Goal: Information Seeking & Learning: Learn about a topic

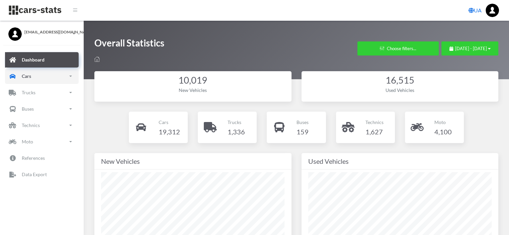
click at [38, 76] on link "Cars" at bounding box center [42, 76] width 74 height 15
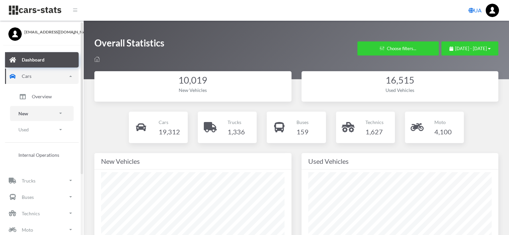
click at [19, 112] on p "New" at bounding box center [23, 113] width 10 height 8
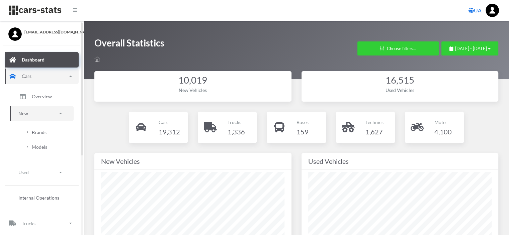
click at [33, 130] on span "Brands" at bounding box center [39, 132] width 15 height 7
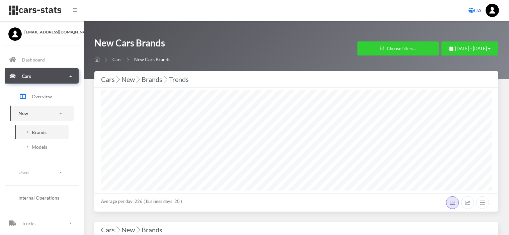
select select "25"
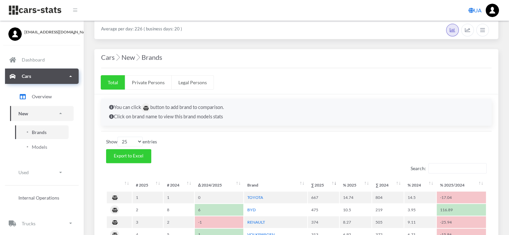
scroll to position [167, 0]
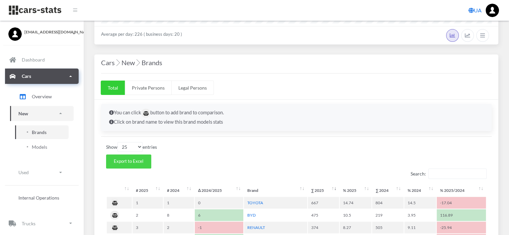
click at [126, 160] on span "Export to Excel" at bounding box center [128, 161] width 29 height 5
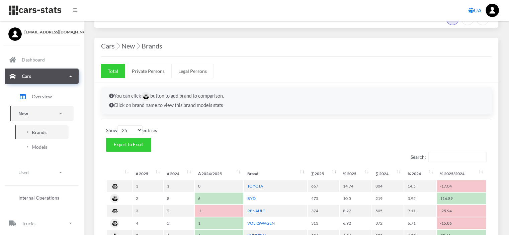
scroll to position [134, 0]
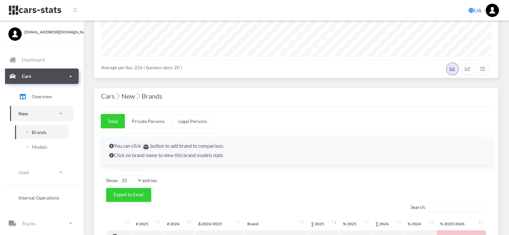
drag, startPoint x: 514, startPoint y: 0, endPoint x: 221, endPoint y: 188, distance: 348.3
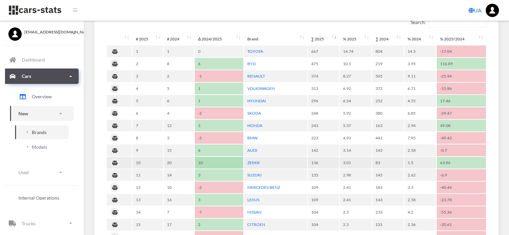
scroll to position [335, 0]
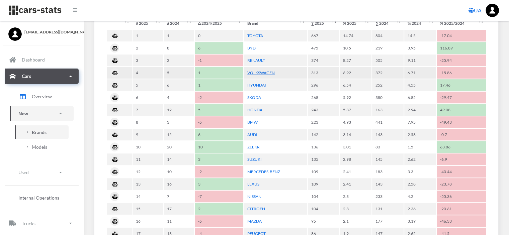
click at [262, 70] on link "VOLKSWAGEN" at bounding box center [260, 72] width 27 height 5
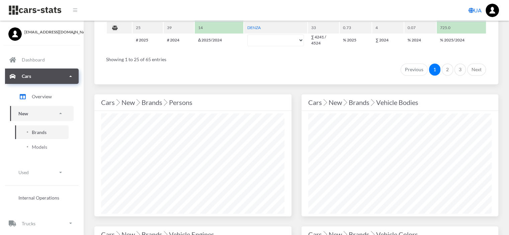
scroll to position [569, 0]
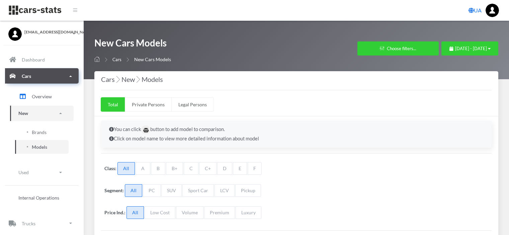
select select "25"
select select "VOLKSWAGEN"
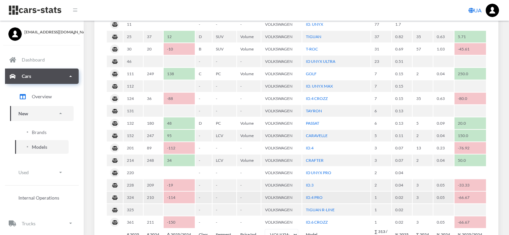
scroll to position [301, 0]
